Goal: Task Accomplishment & Management: Complete application form

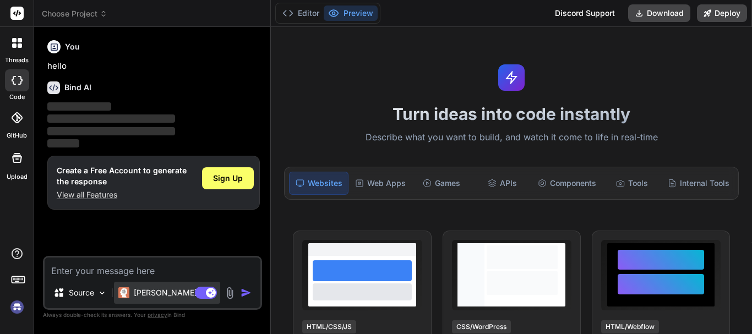
type textarea "h"
type textarea "x"
type textarea "hi"
type textarea "x"
type textarea "hii"
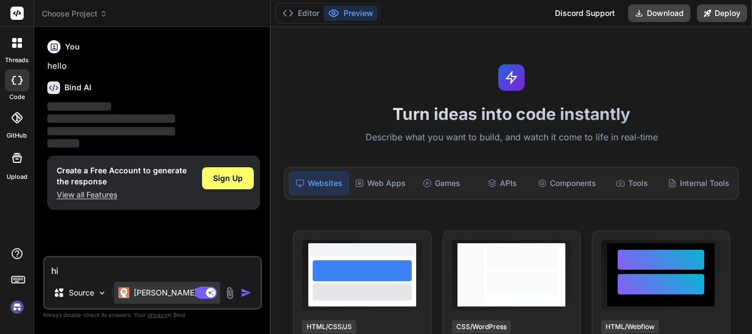
type textarea "x"
type textarea "hii"
click at [243, 294] on img "button" at bounding box center [245, 292] width 11 height 11
click at [195, 276] on textarea "hii" at bounding box center [153, 267] width 216 height 20
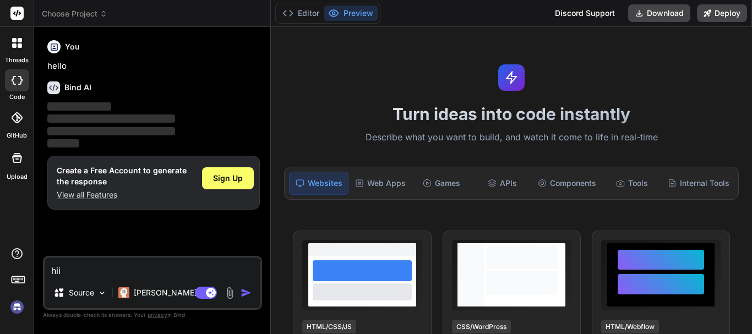
click at [240, 291] on img "button" at bounding box center [245, 292] width 11 height 11
click at [192, 273] on textarea "hii" at bounding box center [153, 267] width 216 height 20
click at [15, 83] on icon at bounding box center [17, 80] width 11 height 9
type textarea "x"
click at [227, 177] on span "Sign Up" at bounding box center [228, 178] width 30 height 11
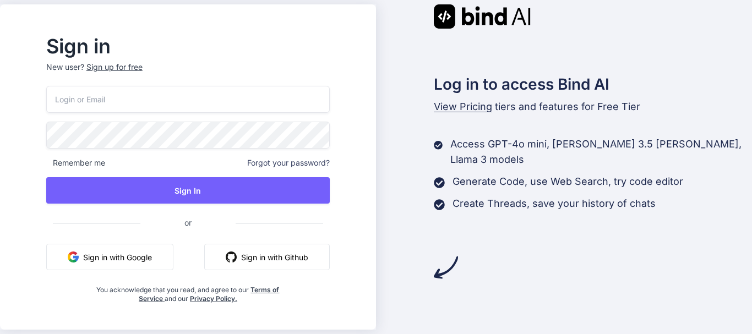
click at [132, 98] on input "email" at bounding box center [187, 99] width 283 height 27
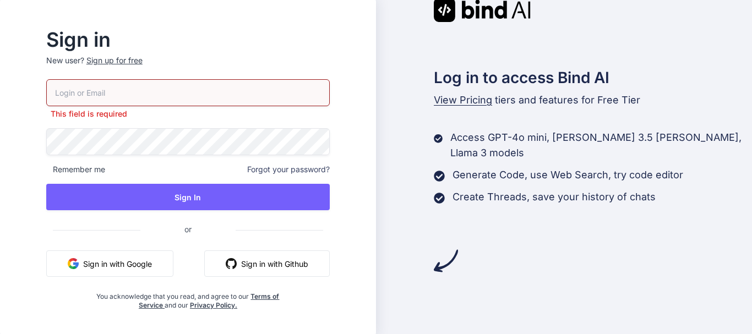
click at [135, 69] on p "New user? Sign up for free" at bounding box center [187, 67] width 283 height 24
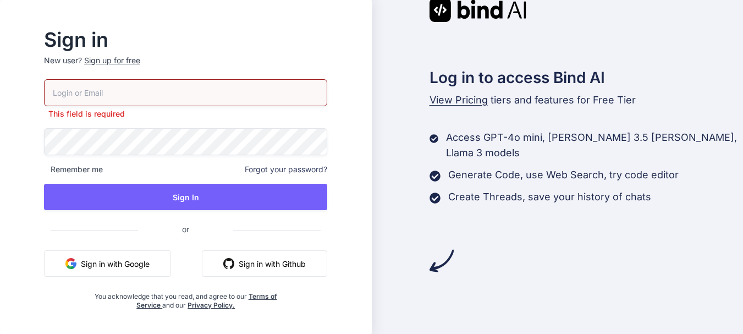
click at [135, 61] on div "Sign up for free" at bounding box center [112, 60] width 56 height 11
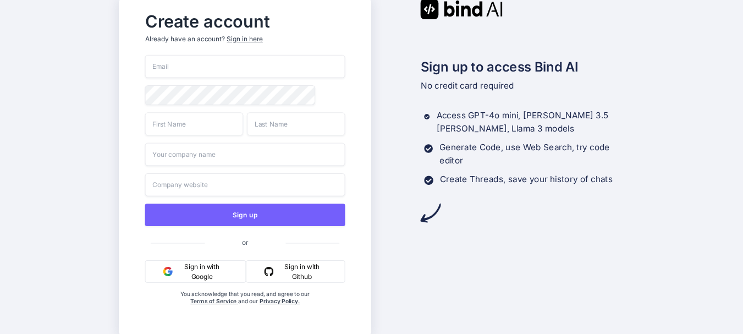
click at [189, 69] on input "email" at bounding box center [245, 66] width 200 height 23
type input "vpal70062@gmail.com"
drag, startPoint x: 231, startPoint y: 65, endPoint x: 154, endPoint y: 71, distance: 77.8
click at [154, 71] on input "vpal70062@gmail.com" at bounding box center [245, 66] width 200 height 23
type input "abc@yopmail.com"
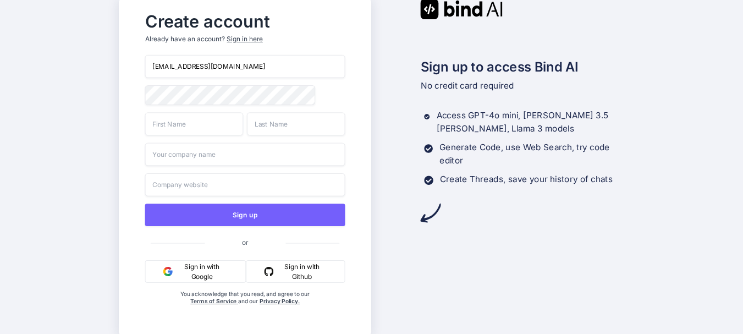
click at [165, 125] on input "text" at bounding box center [194, 123] width 98 height 23
type input "vivek"
click at [288, 127] on input "text" at bounding box center [296, 123] width 98 height 23
type input "kumar"
click at [243, 156] on input "text" at bounding box center [245, 154] width 200 height 23
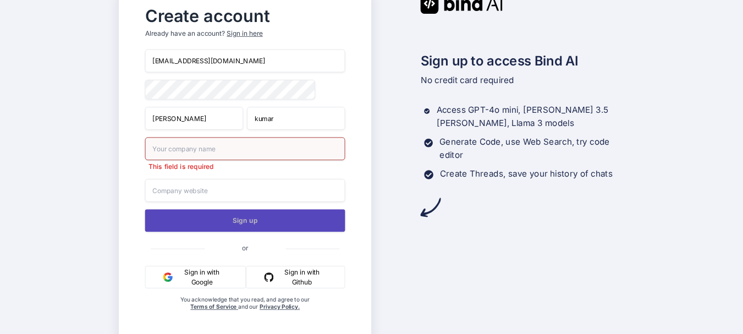
click at [260, 217] on button "Sign up" at bounding box center [245, 220] width 200 height 23
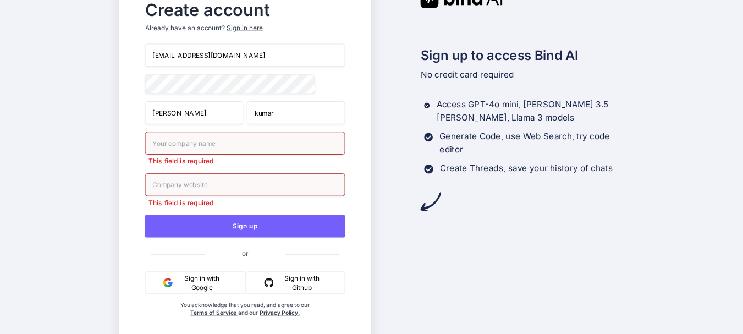
click at [191, 142] on input "text" at bounding box center [245, 142] width 200 height 23
type input "self"
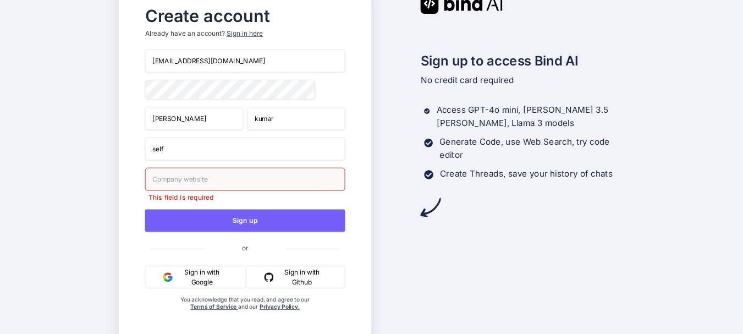
click at [191, 191] on input "text" at bounding box center [245, 179] width 200 height 23
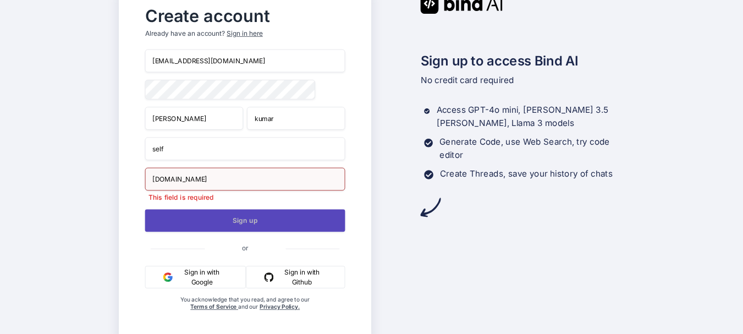
type input "self.com"
click at [241, 226] on button "Sign up" at bounding box center [245, 220] width 200 height 23
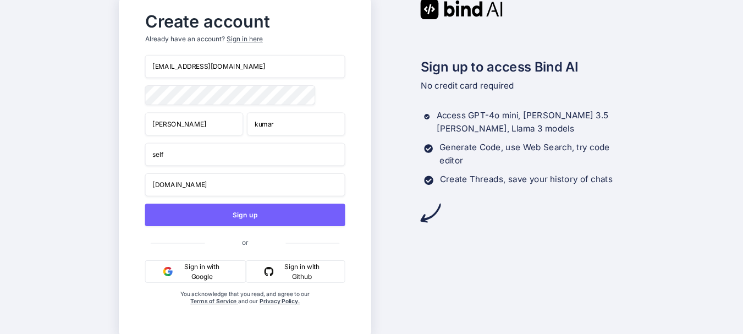
click at [164, 64] on input "abc@yopmail.com" at bounding box center [245, 66] width 200 height 23
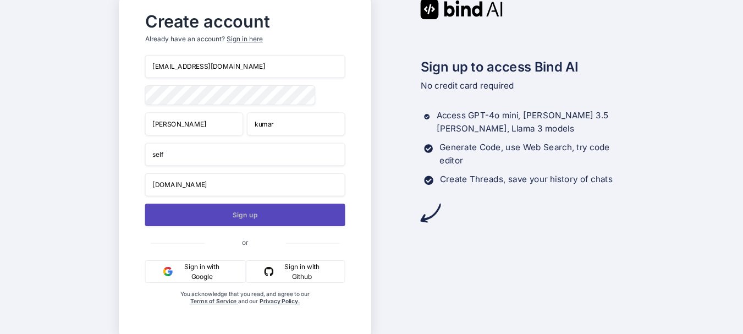
type input "abcdef123@yopmail.com"
click at [253, 219] on button "Sign up" at bounding box center [245, 215] width 200 height 23
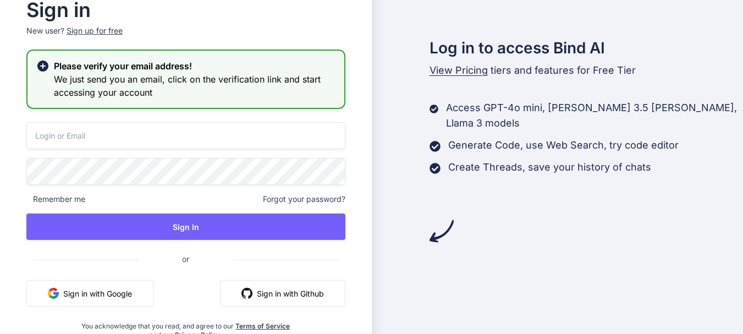
click at [108, 135] on input "email" at bounding box center [185, 135] width 319 height 27
type input "abcdef123@yopmail.com"
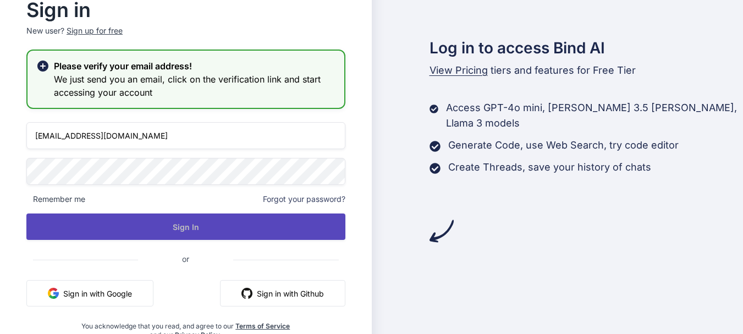
click at [70, 225] on button "Sign In" at bounding box center [185, 226] width 319 height 26
